Goal: Task Accomplishment & Management: Manage account settings

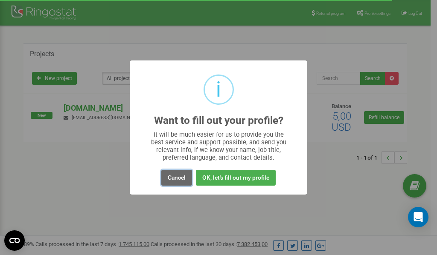
click at [174, 177] on button "Cancel" at bounding box center [176, 178] width 31 height 16
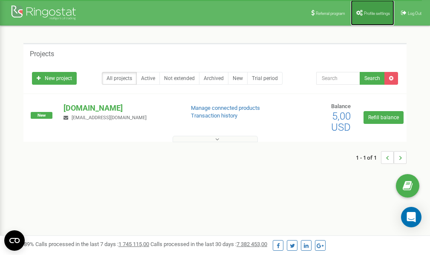
click at [374, 14] on span "Profile settings" at bounding box center [377, 13] width 26 height 5
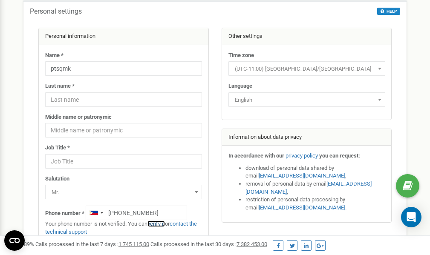
click at [157, 223] on link "verify it" at bounding box center [156, 224] width 17 height 6
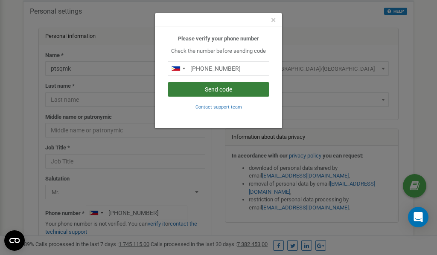
click at [219, 87] on button "Send code" at bounding box center [219, 89] width 102 height 15
